Goal: Find specific page/section: Find specific page/section

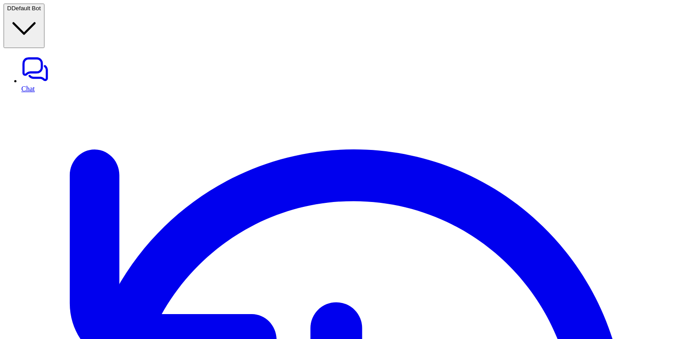
click at [44, 55] on link "Chat" at bounding box center [350, 73] width 658 height 37
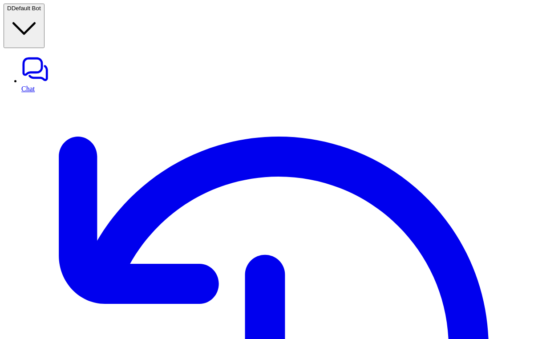
scroll to position [0, 427]
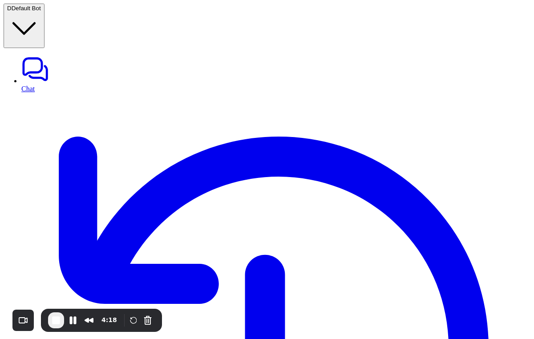
scroll to position [0, 374]
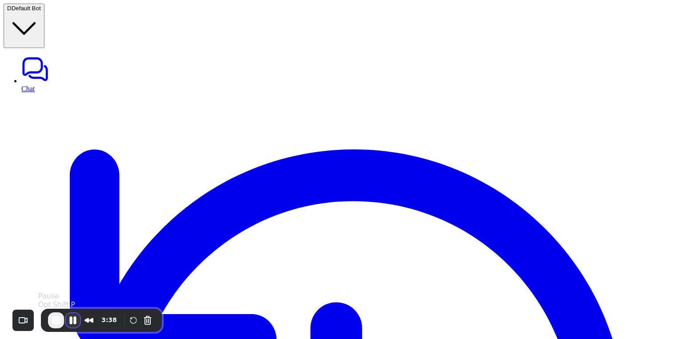
click at [74, 318] on button "Pause Recording" at bounding box center [73, 320] width 14 height 14
click at [76, 318] on span "Play Recording" at bounding box center [72, 320] width 11 height 11
